Goal: Information Seeking & Learning: Learn about a topic

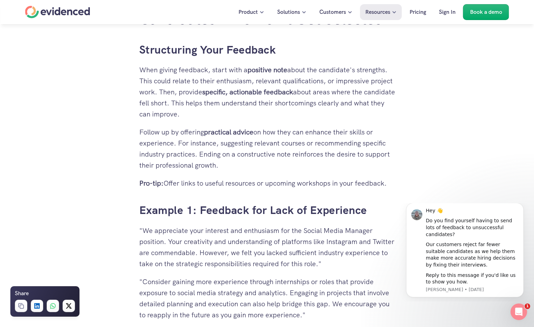
scroll to position [1279, 0]
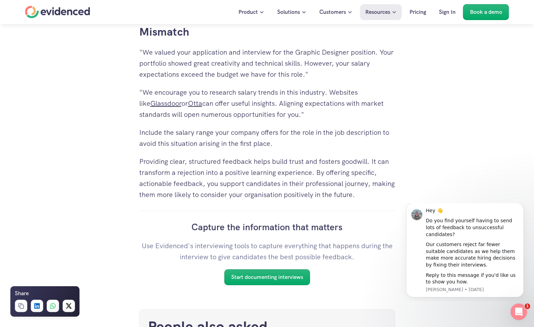
scroll to position [2697, 0]
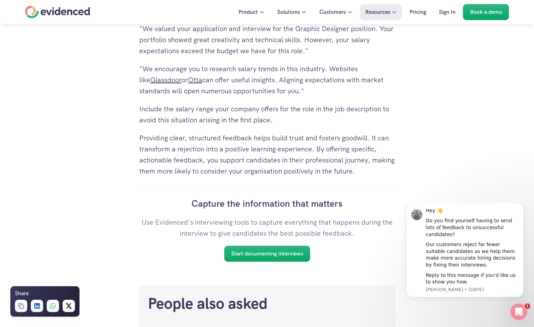
scroll to position [2697, 0]
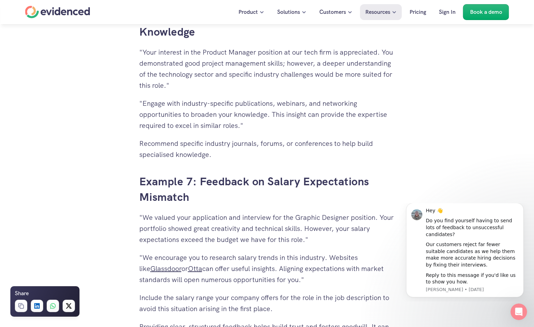
scroll to position [2594, 0]
